Goal: Information Seeking & Learning: Check status

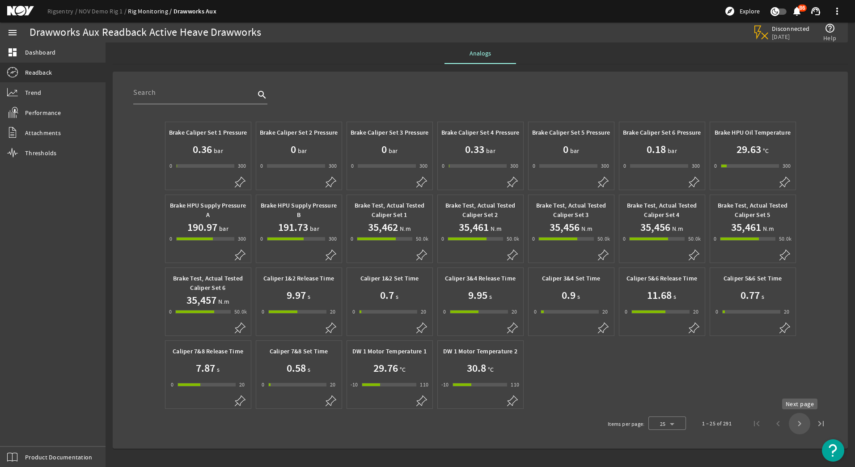
click at [802, 422] on span "Next page" at bounding box center [799, 423] width 21 height 21
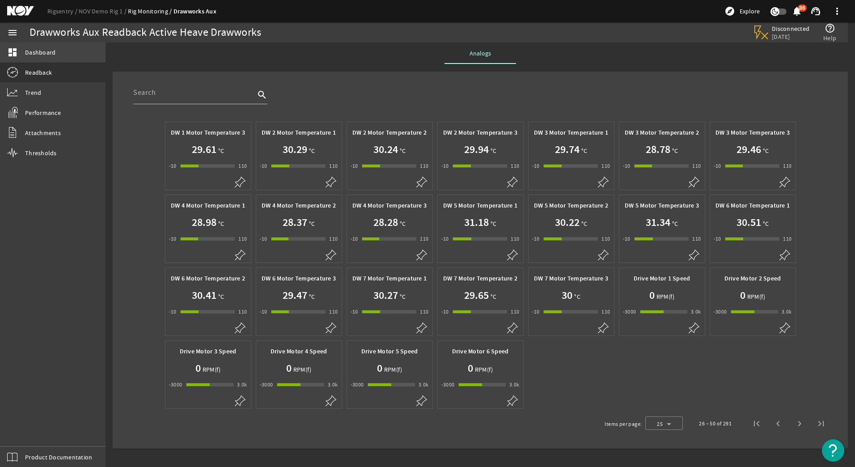
click at [36, 51] on span "Dashboard" at bounding box center [40, 52] width 30 height 9
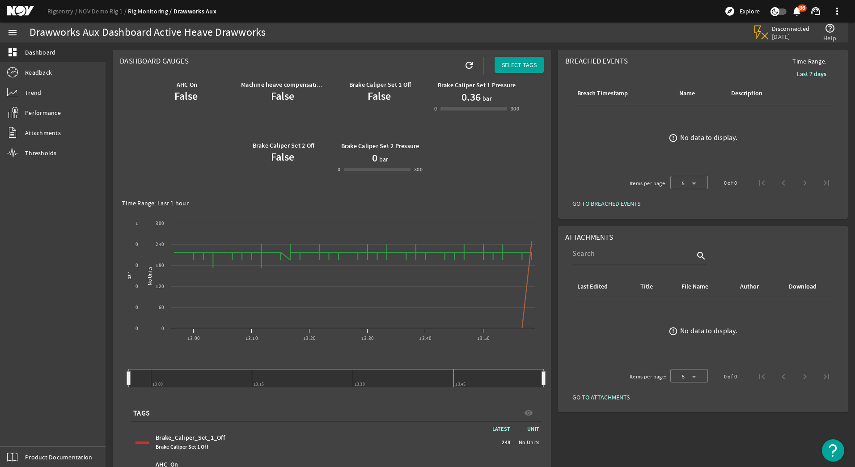
click at [144, 11] on link "Rig Monitoring" at bounding box center [150, 11] width 45 height 8
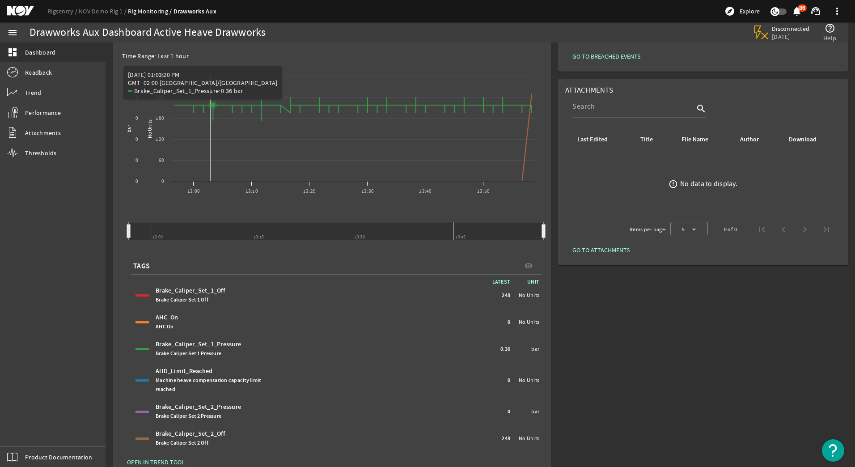
scroll to position [165, 0]
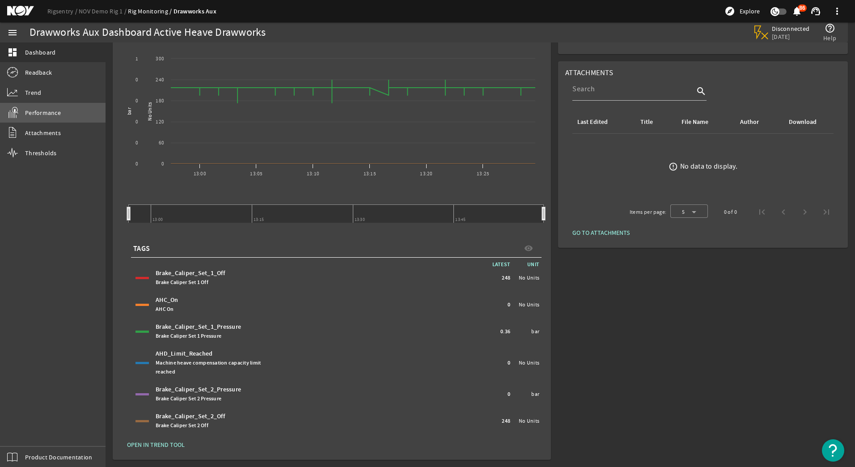
click at [38, 112] on span "Performance" at bounding box center [43, 112] width 36 height 9
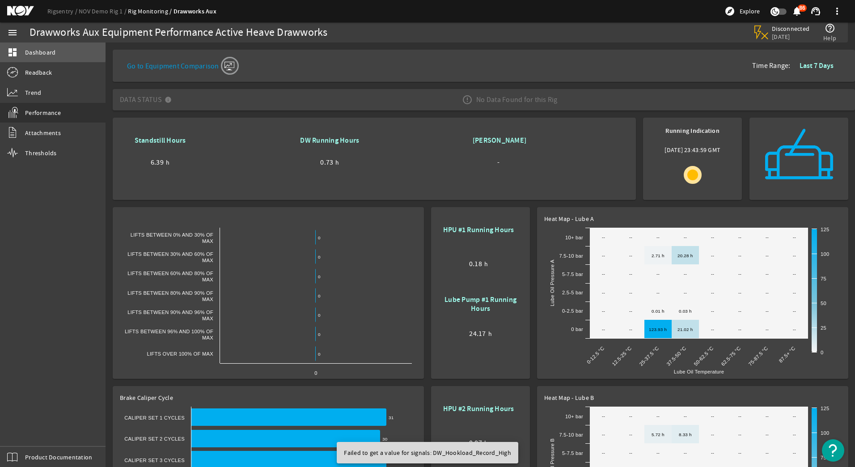
click at [37, 50] on span "Dashboard" at bounding box center [40, 52] width 30 height 9
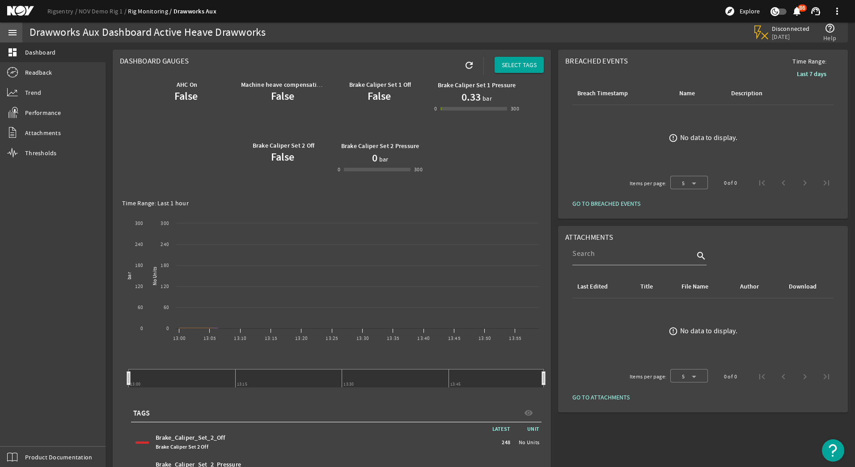
click at [10, 30] on mat-icon "menu" at bounding box center [12, 32] width 11 height 11
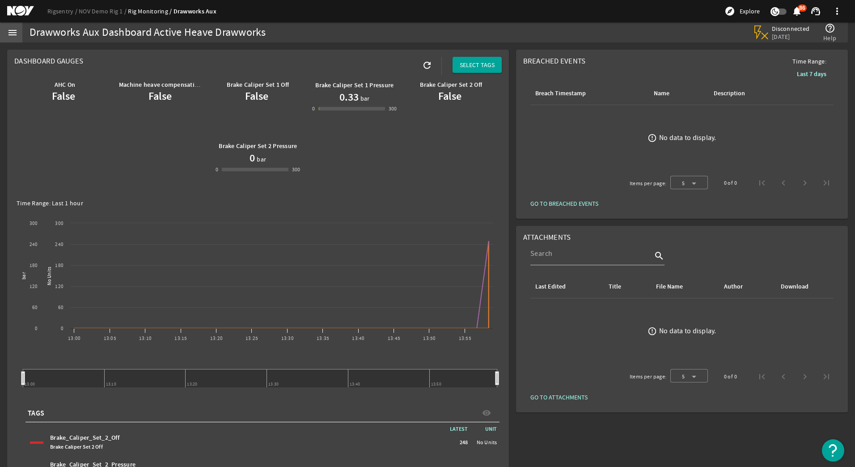
click at [10, 30] on mat-icon "menu" at bounding box center [12, 32] width 11 height 11
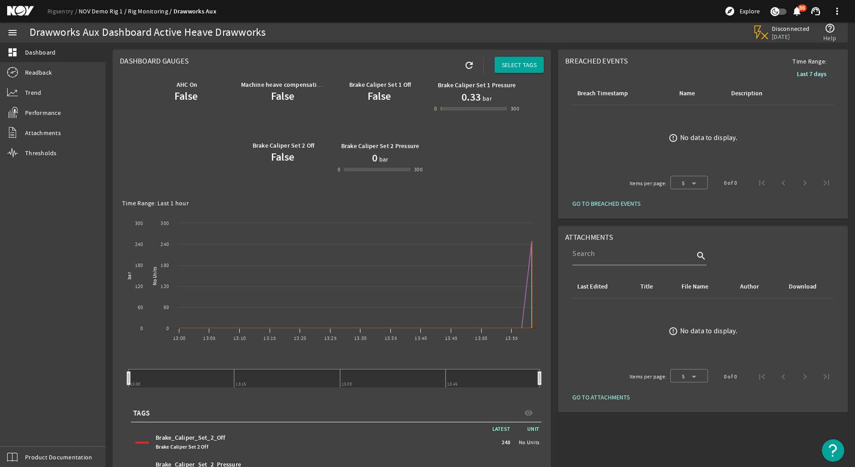
click at [103, 13] on link "NOV Demo Rig 1" at bounding box center [103, 11] width 49 height 8
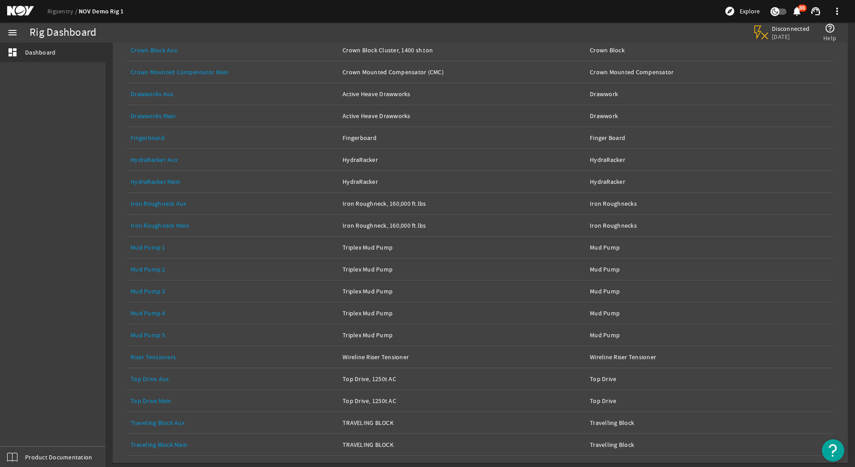
scroll to position [192, 0]
click at [165, 352] on link "Riser Tensioners" at bounding box center [153, 354] width 45 height 8
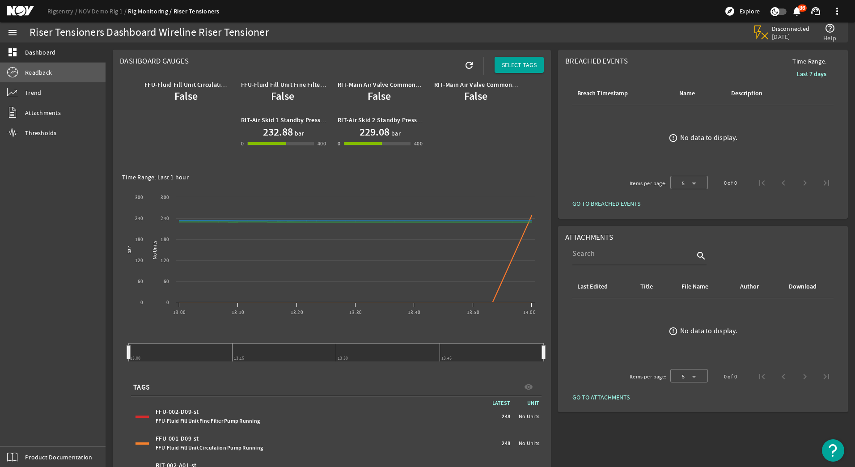
click at [45, 71] on span "Readback" at bounding box center [38, 72] width 27 height 9
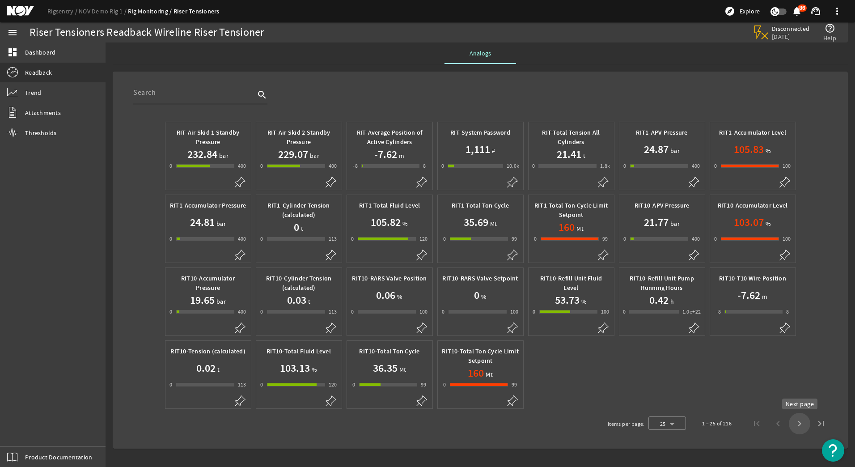
click at [798, 423] on span "Next page" at bounding box center [799, 423] width 21 height 21
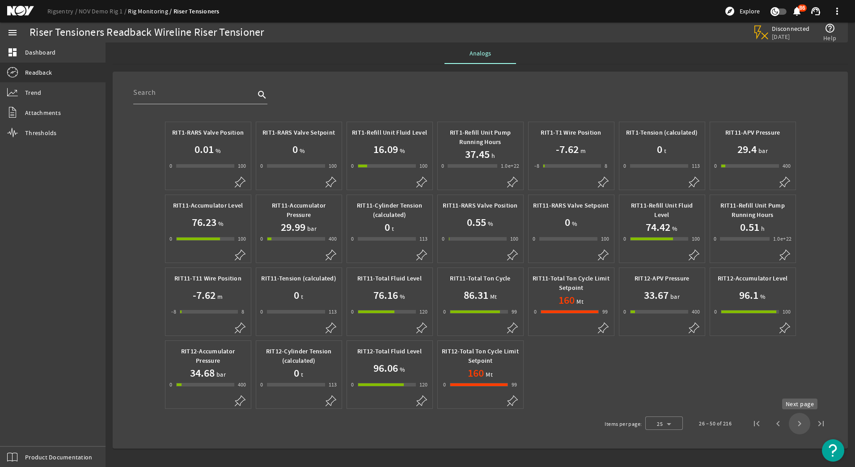
click at [799, 423] on span "Next page" at bounding box center [799, 423] width 21 height 21
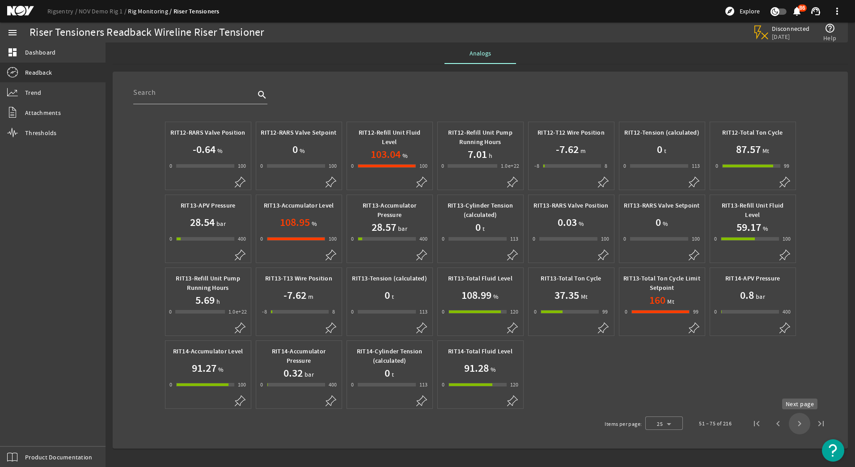
click at [802, 424] on span "Next page" at bounding box center [799, 423] width 21 height 21
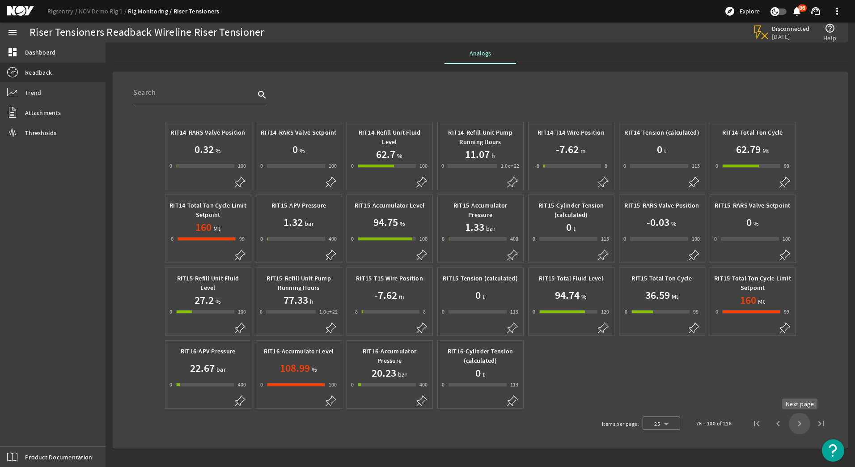
click at [798, 422] on span "Next page" at bounding box center [799, 423] width 21 height 21
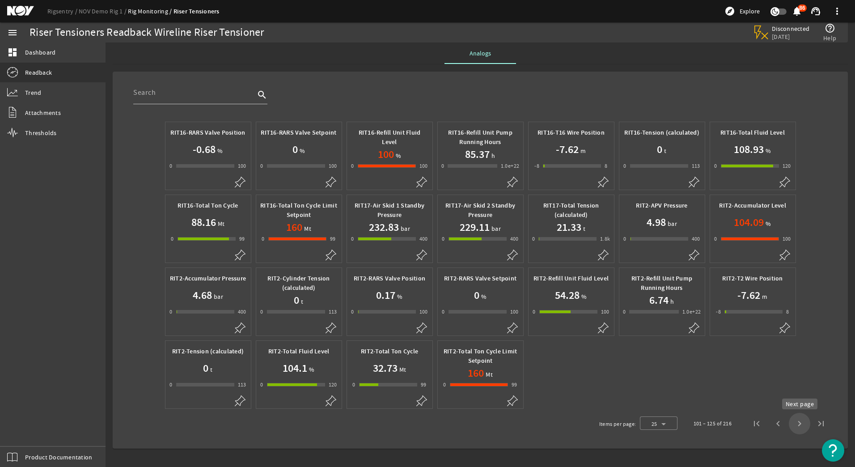
click at [802, 424] on span "Next page" at bounding box center [799, 423] width 21 height 21
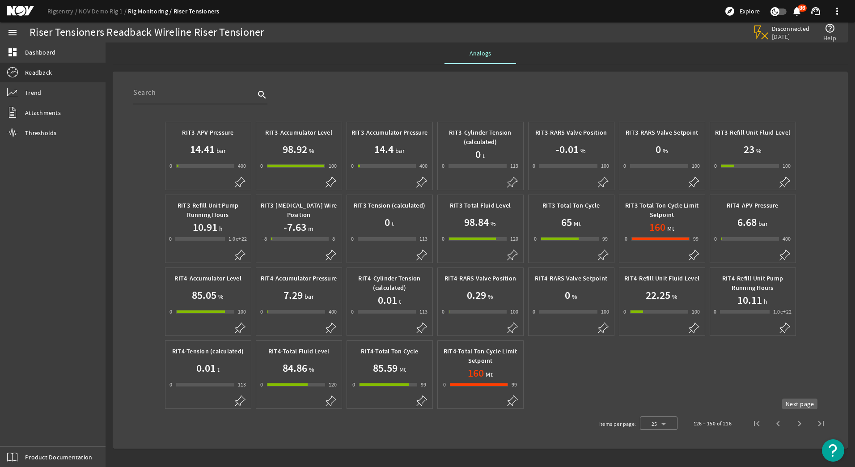
click at [800, 424] on span "Next page" at bounding box center [799, 423] width 21 height 21
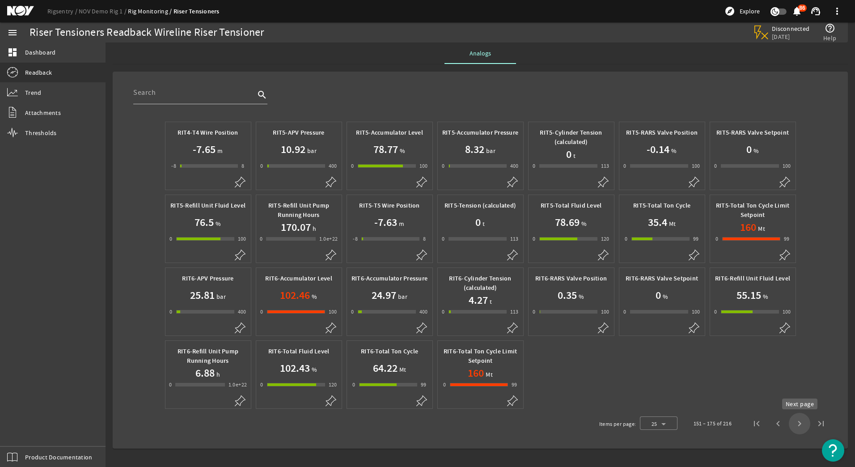
click at [800, 424] on span "Next page" at bounding box center [799, 423] width 21 height 21
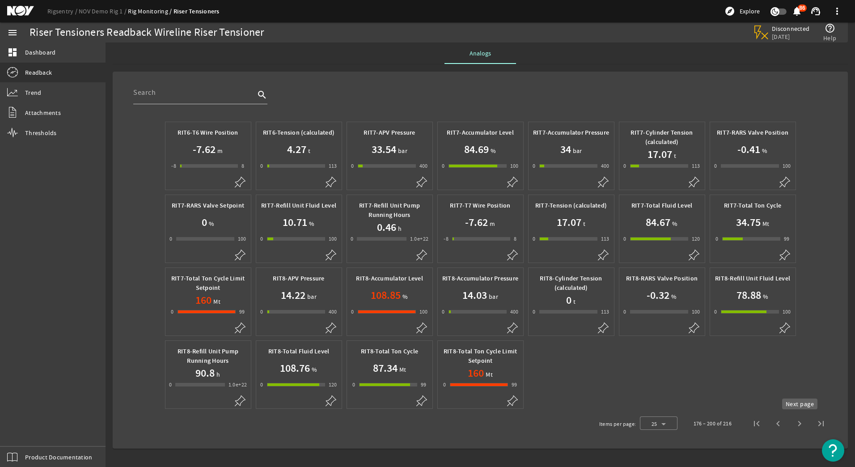
click at [800, 424] on span "Next page" at bounding box center [799, 423] width 21 height 21
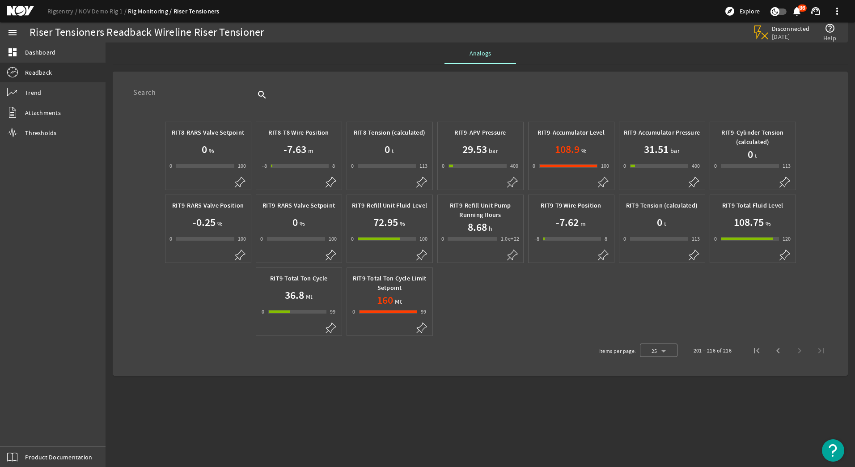
click at [775, 10] on icon "button" at bounding box center [775, 12] width 8 height 8
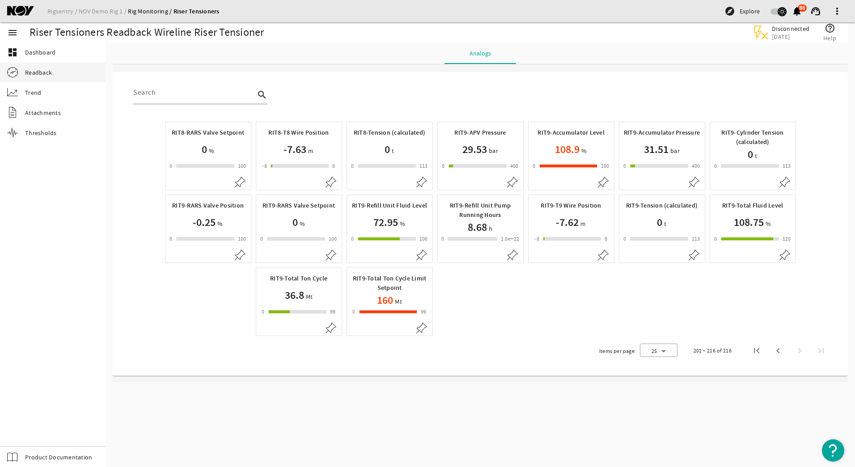
click at [776, 11] on span "button" at bounding box center [779, 11] width 16 height 6
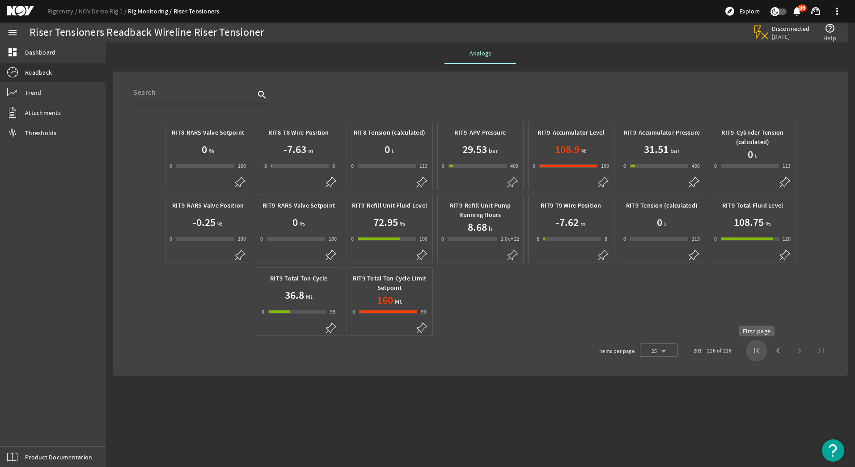
click at [755, 352] on span "First page" at bounding box center [756, 350] width 21 height 21
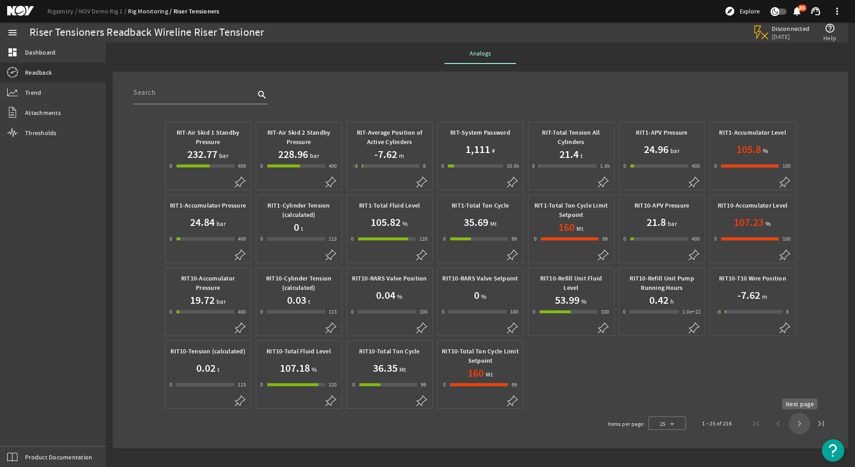
click at [802, 424] on span "Next page" at bounding box center [799, 423] width 21 height 21
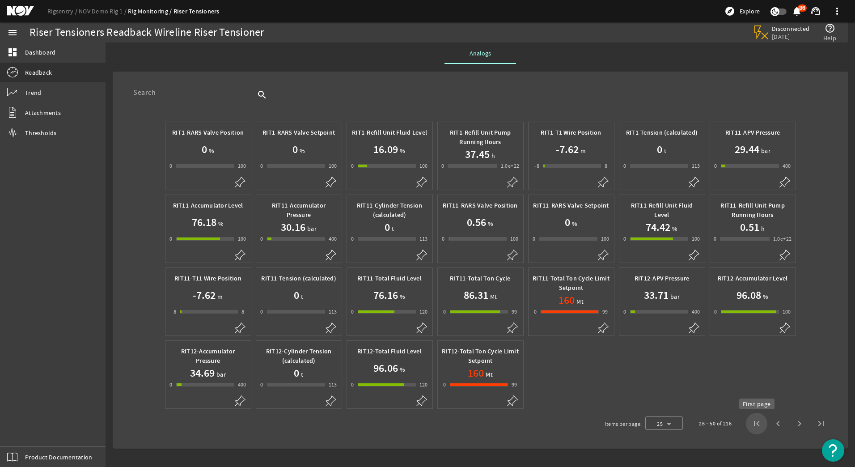
click at [755, 425] on span "First page" at bounding box center [756, 423] width 21 height 21
